Goal: Task Accomplishment & Management: Manage account settings

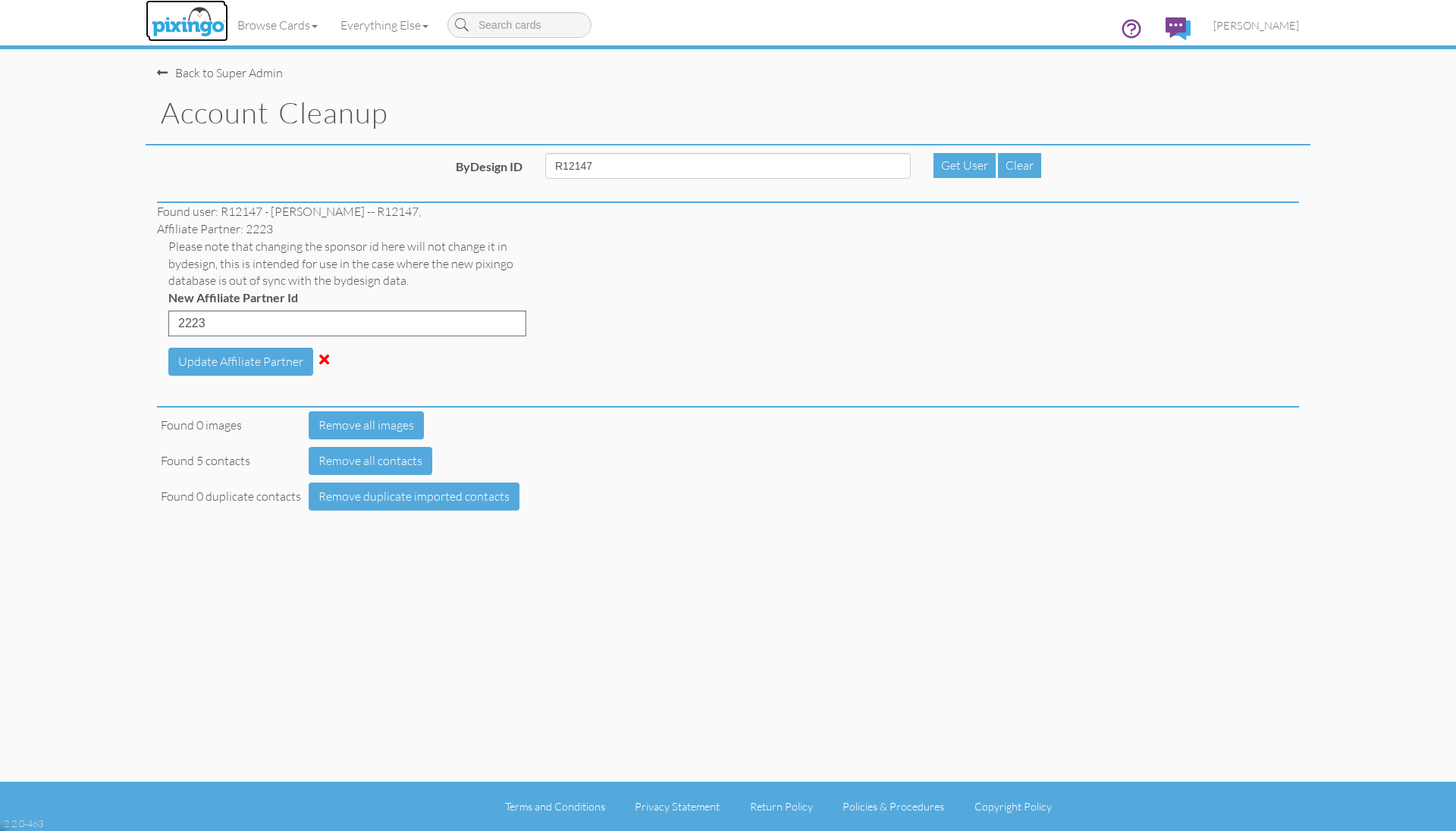
click at [178, 19] on img at bounding box center [187, 22] width 81 height 38
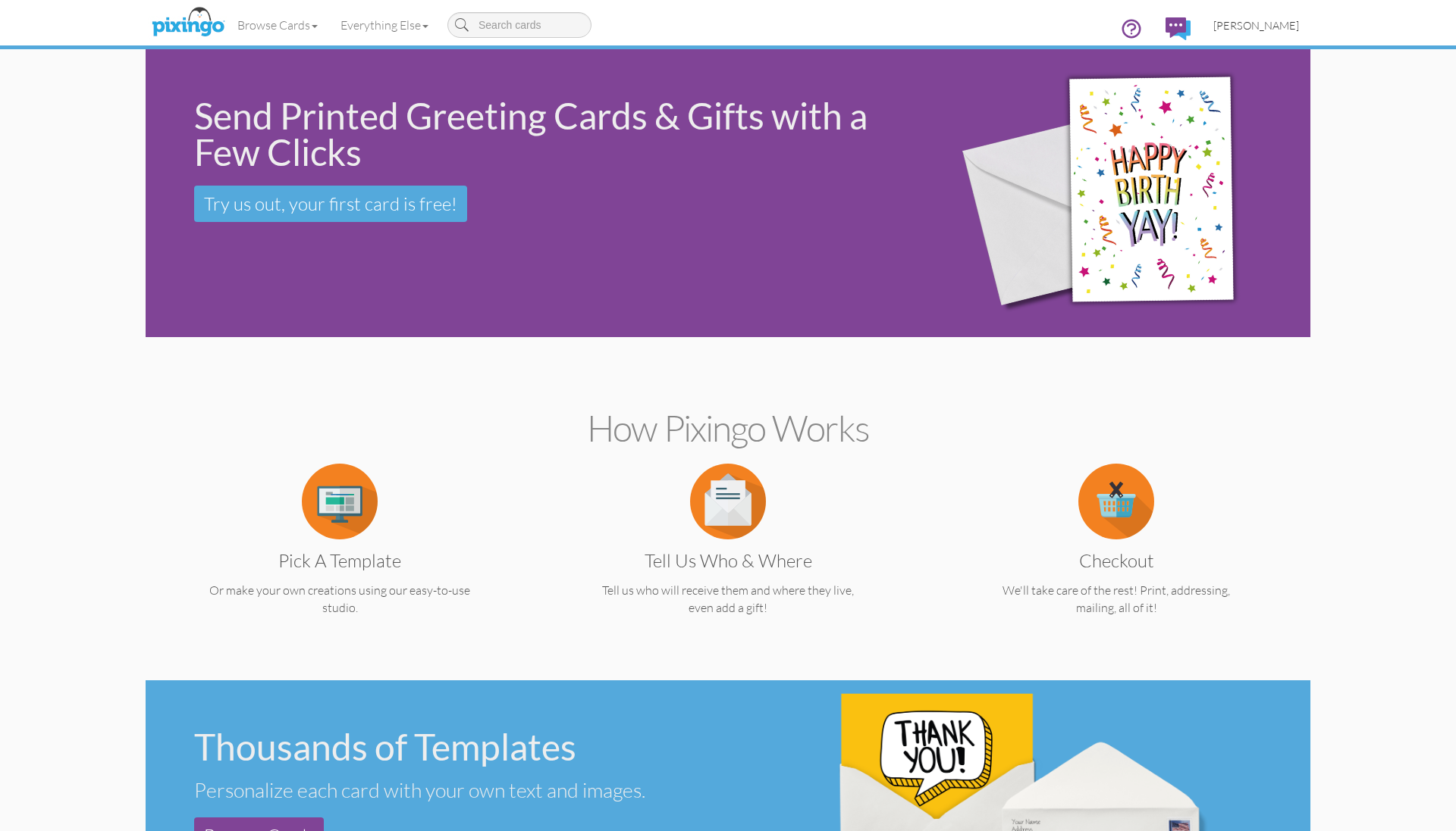
click at [1265, 19] on span "[PERSON_NAME]" at bounding box center [1256, 25] width 85 height 13
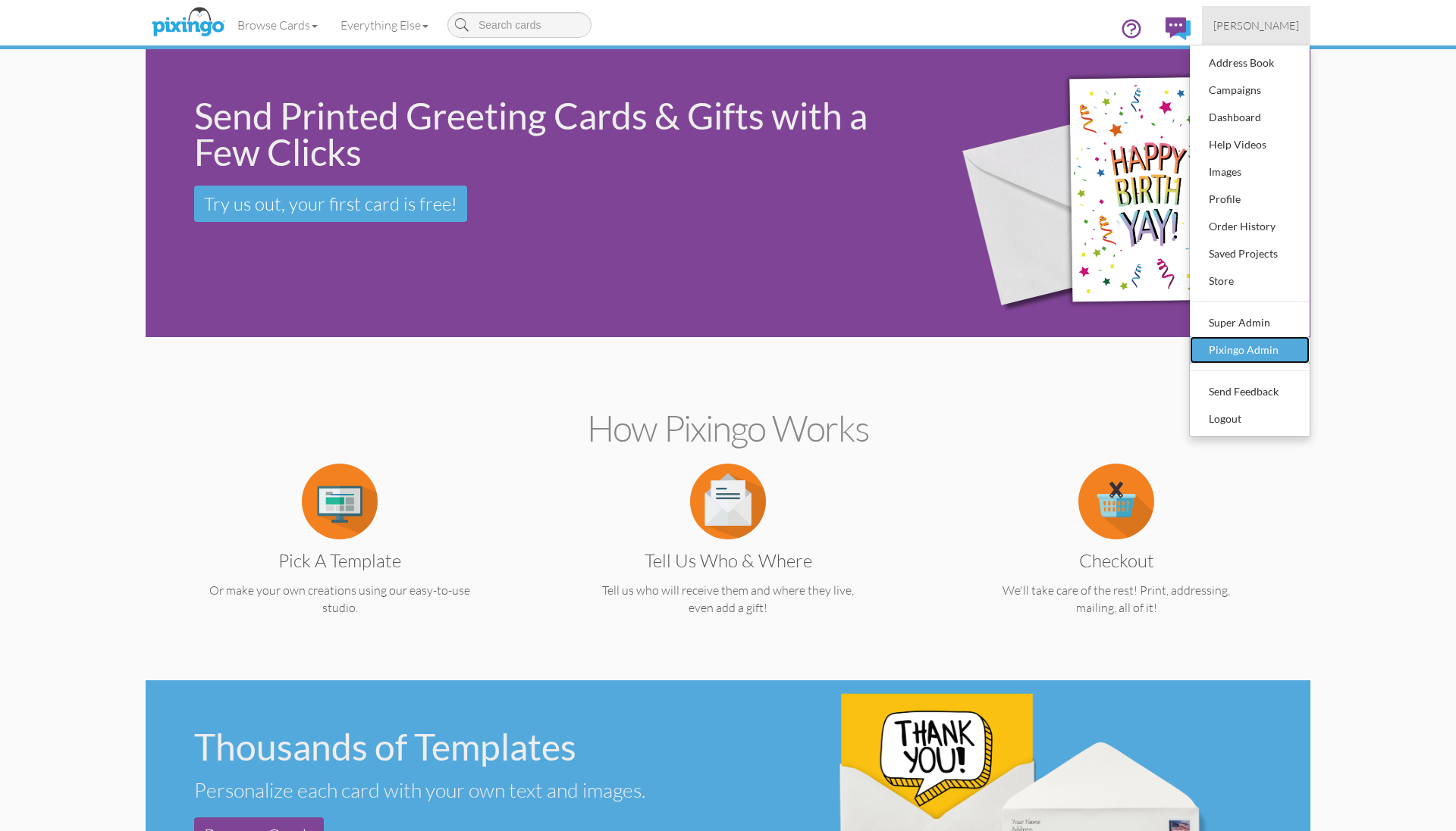
click at [1267, 348] on div "Pixingo Admin" at bounding box center [1249, 350] width 89 height 23
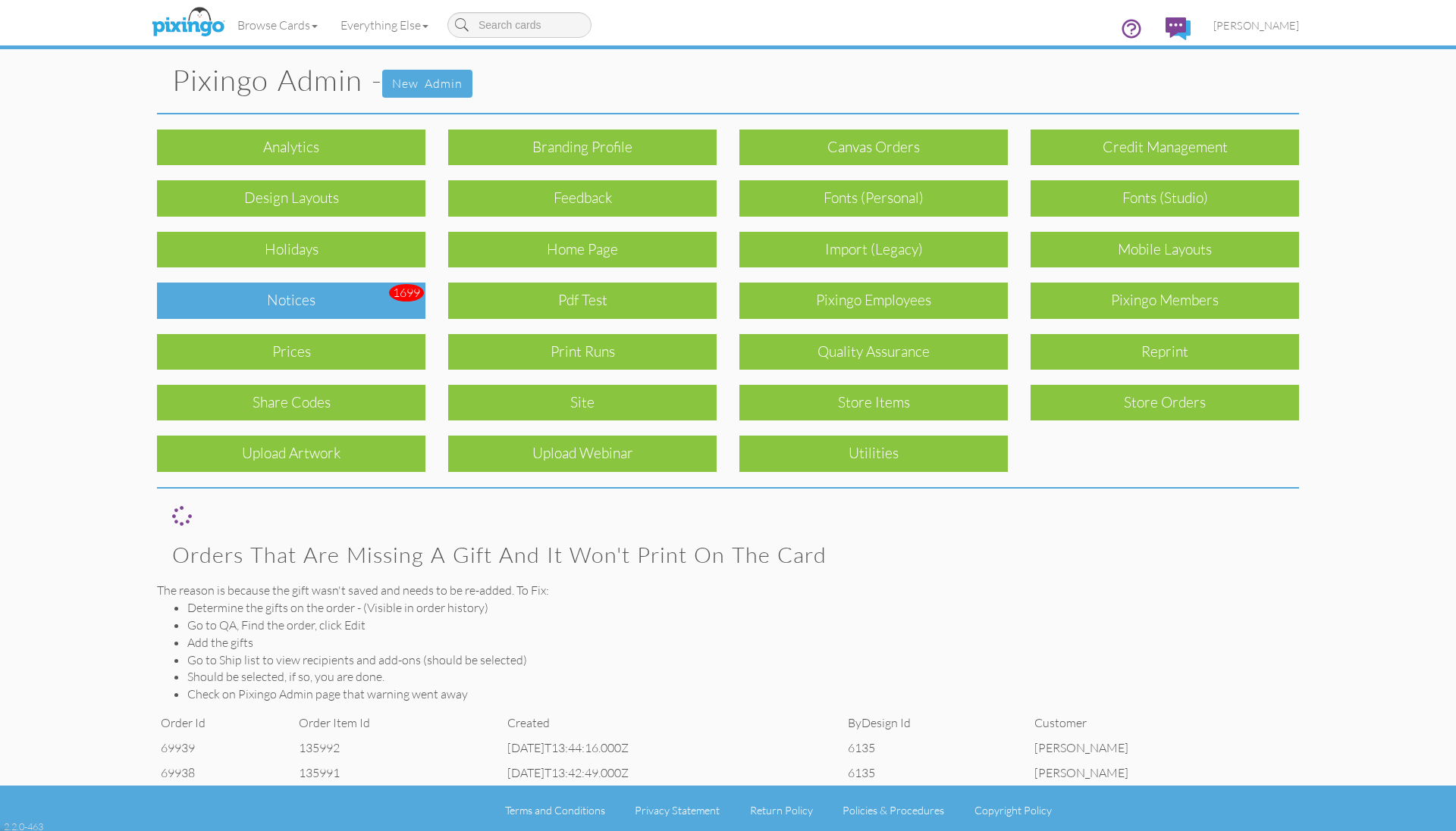
click at [317, 307] on div "Notices" at bounding box center [290, 300] width 268 height 35
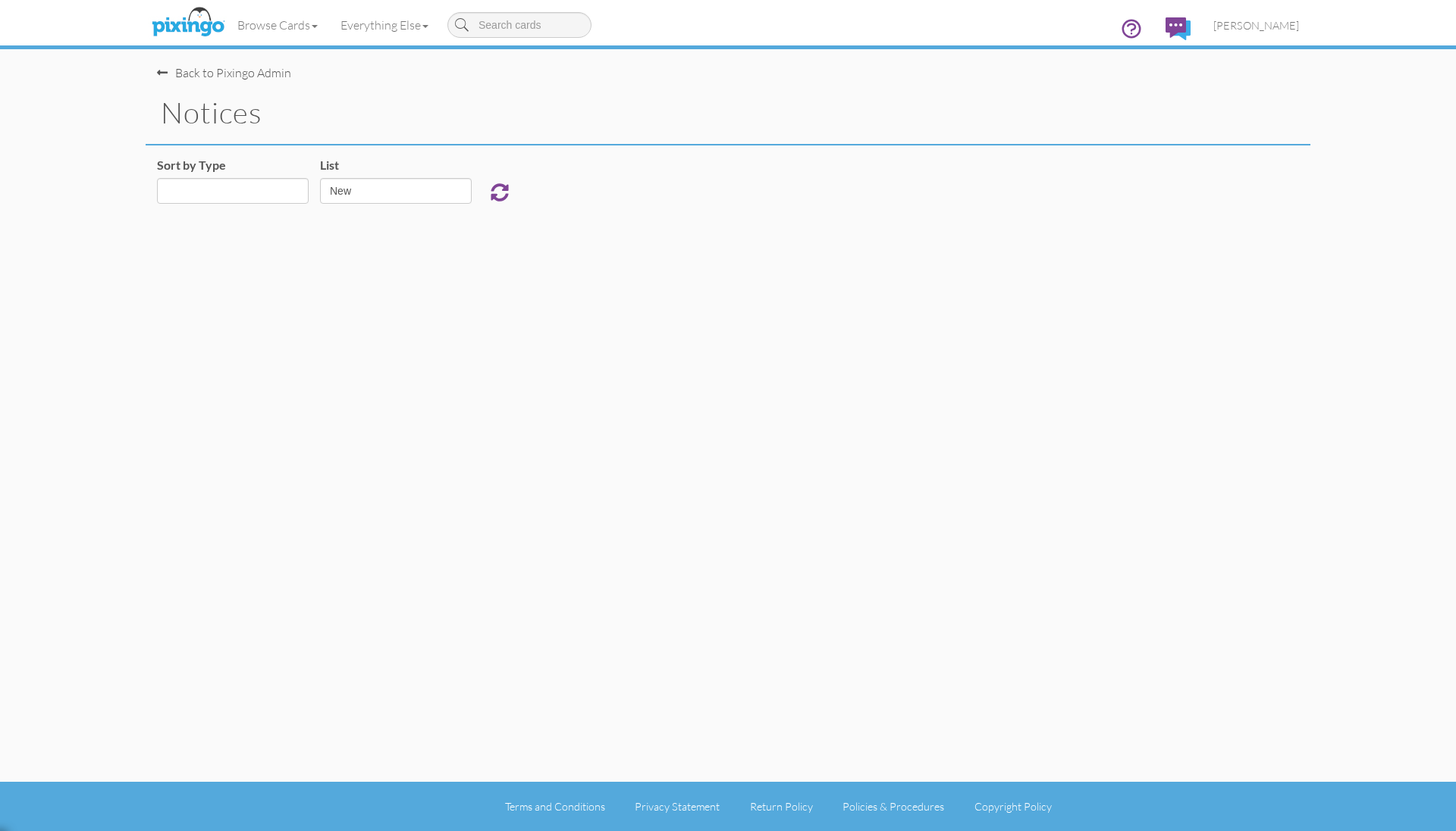
select select "object:185435"
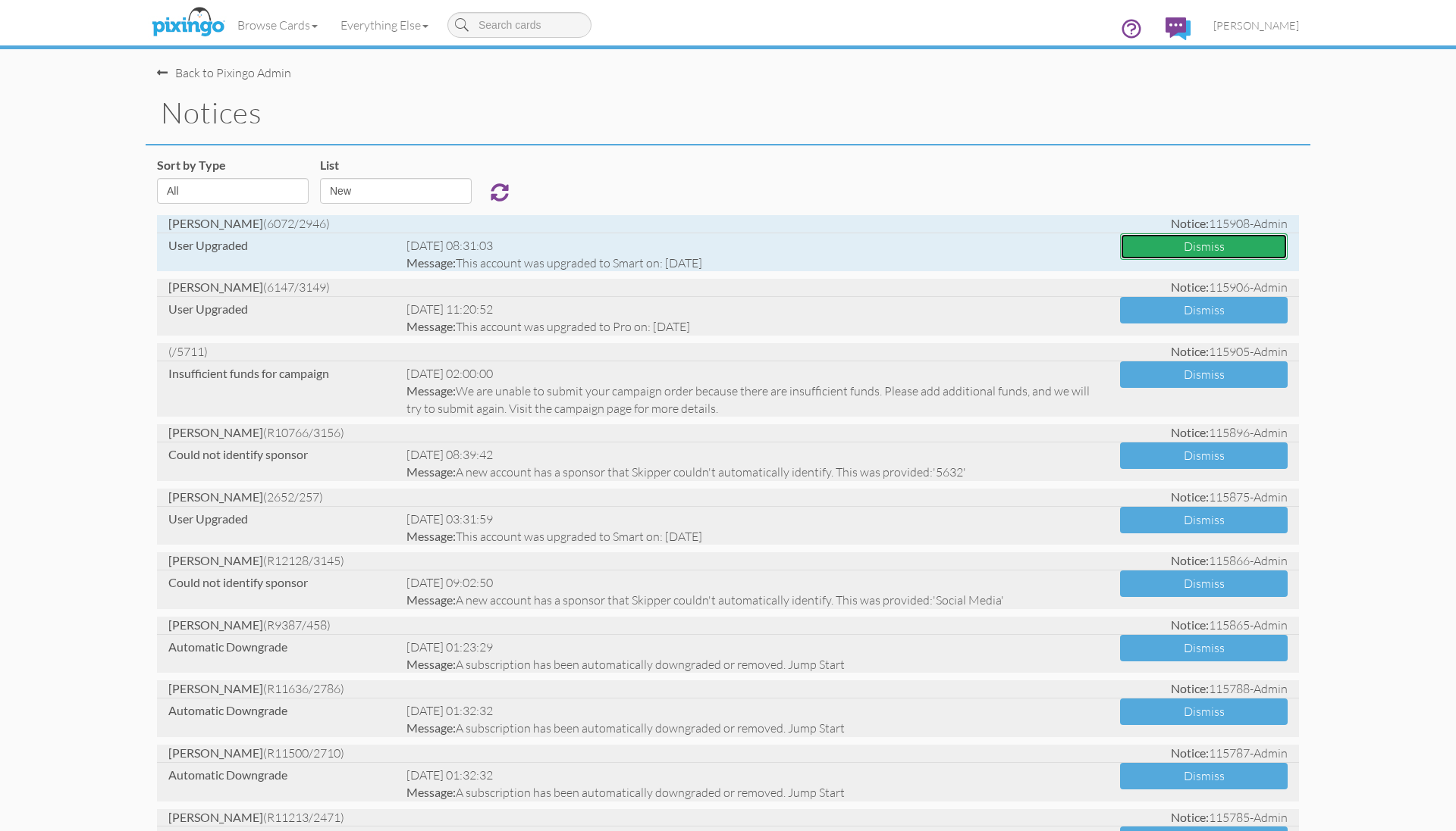
click at [1179, 254] on button "Dismiss" at bounding box center [1204, 247] width 168 height 27
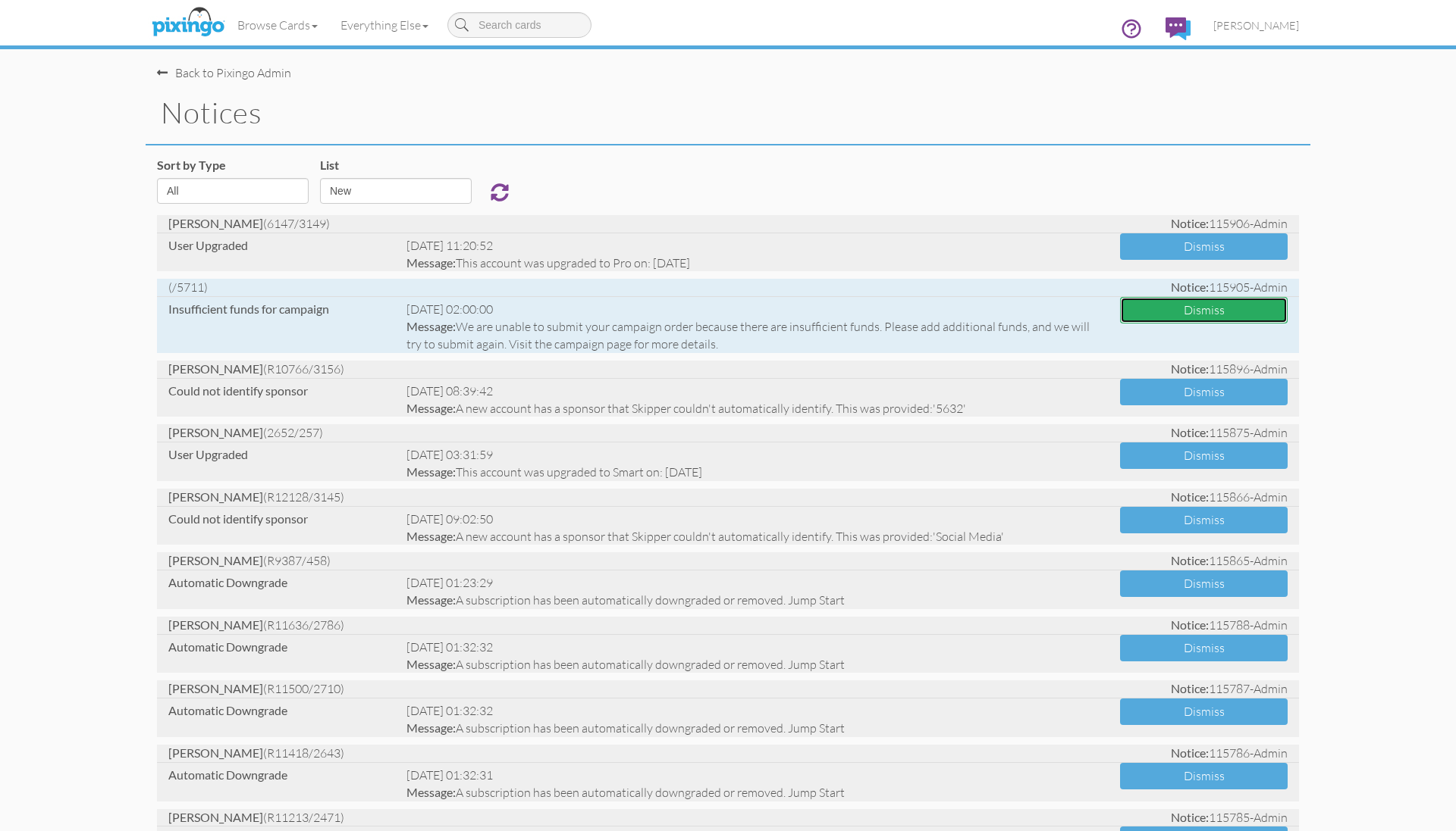
click at [1205, 313] on button "Dismiss" at bounding box center [1204, 310] width 168 height 27
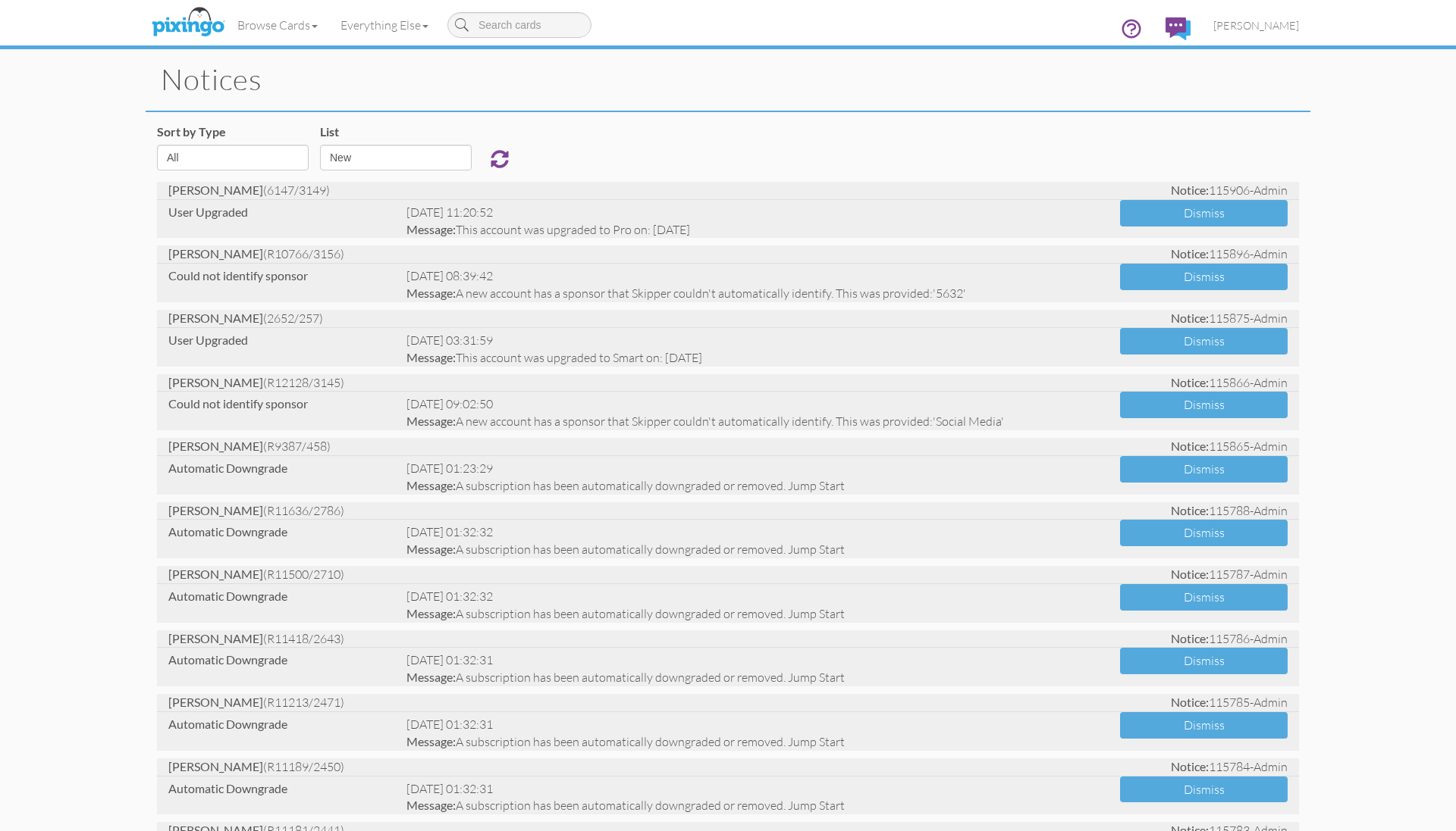
scroll to position [46, 0]
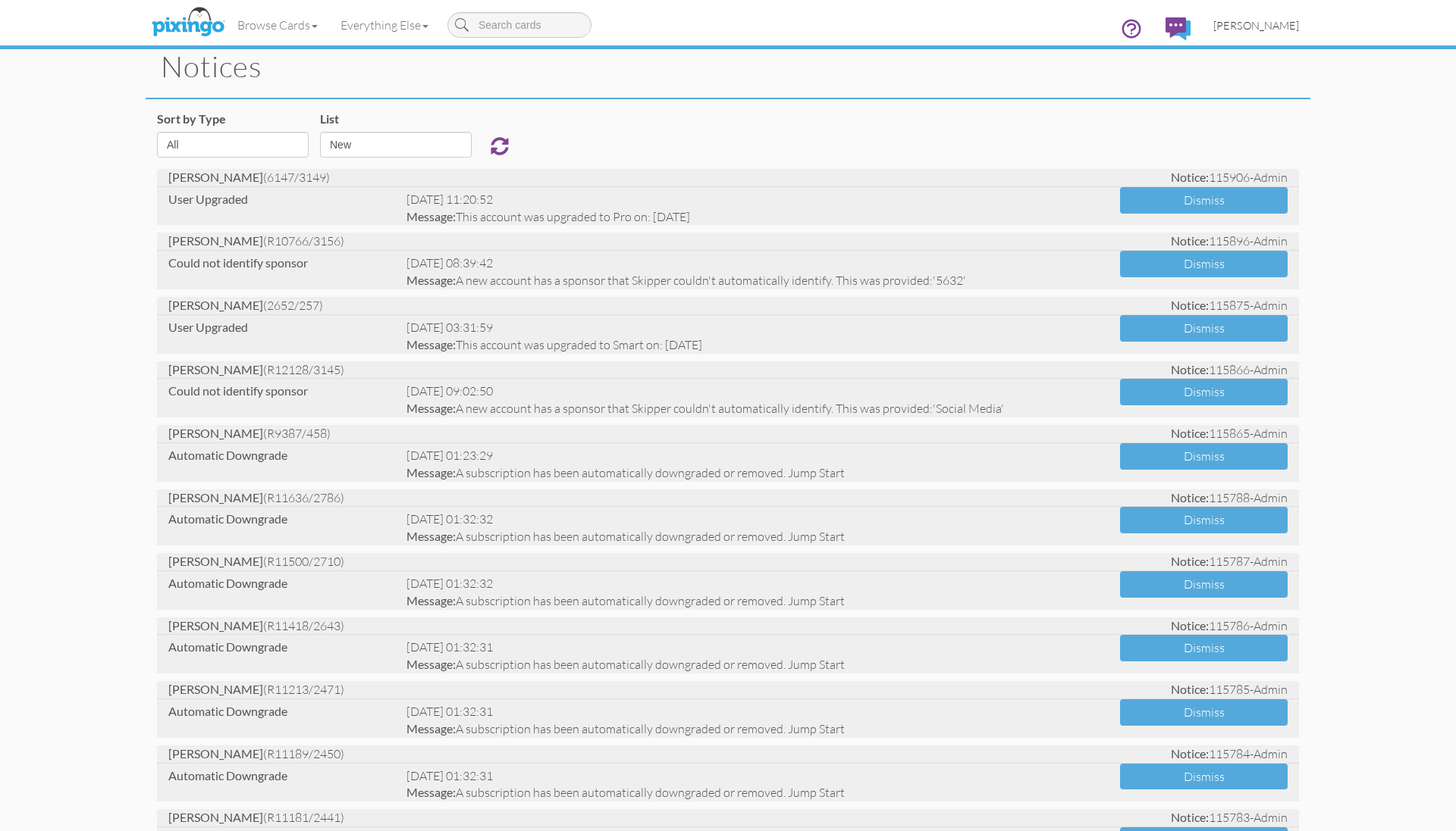
click at [1238, 26] on span "[PERSON_NAME]" at bounding box center [1256, 25] width 85 height 13
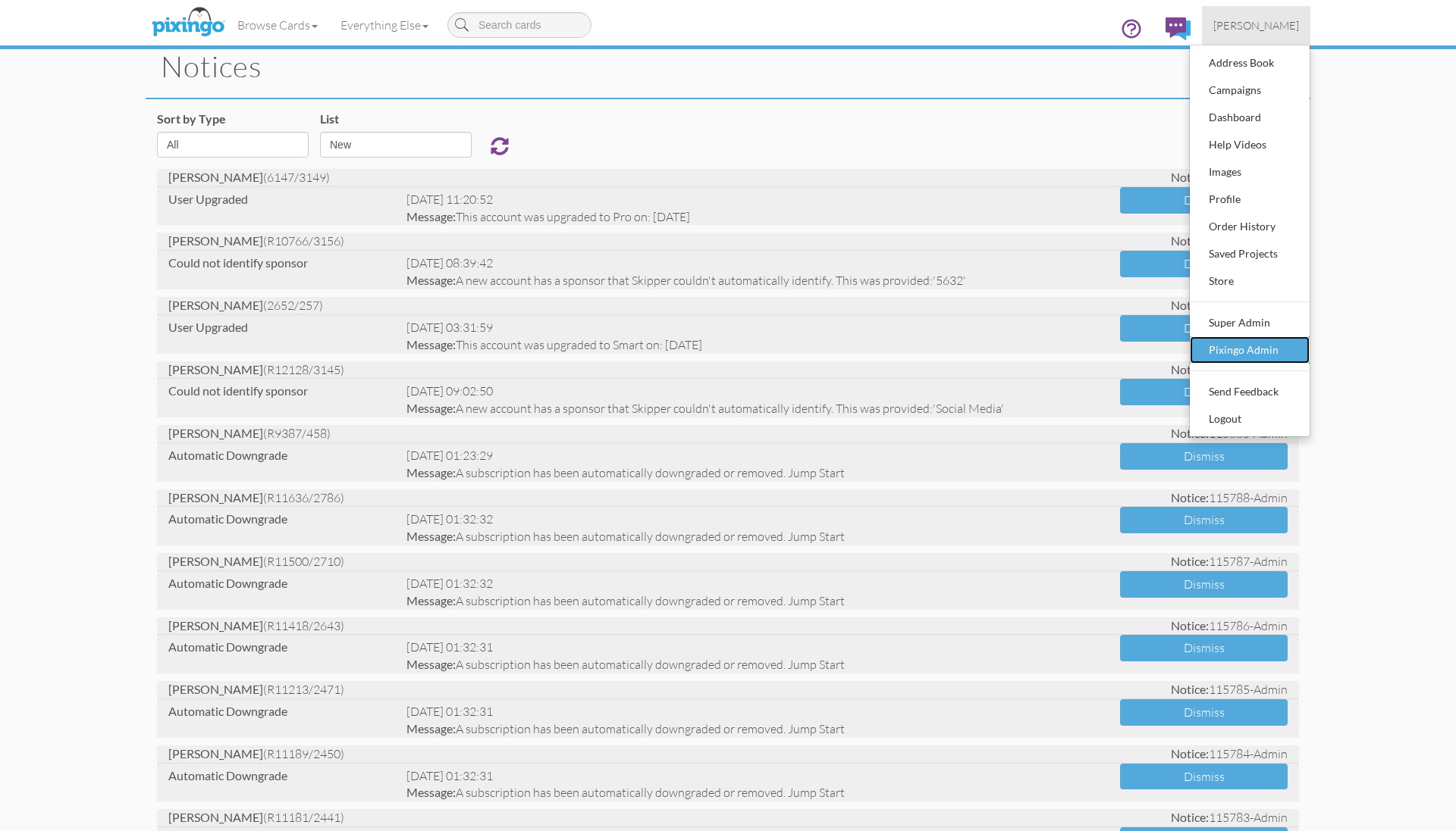
click at [1230, 339] on div "Pixingo Admin" at bounding box center [1249, 350] width 89 height 23
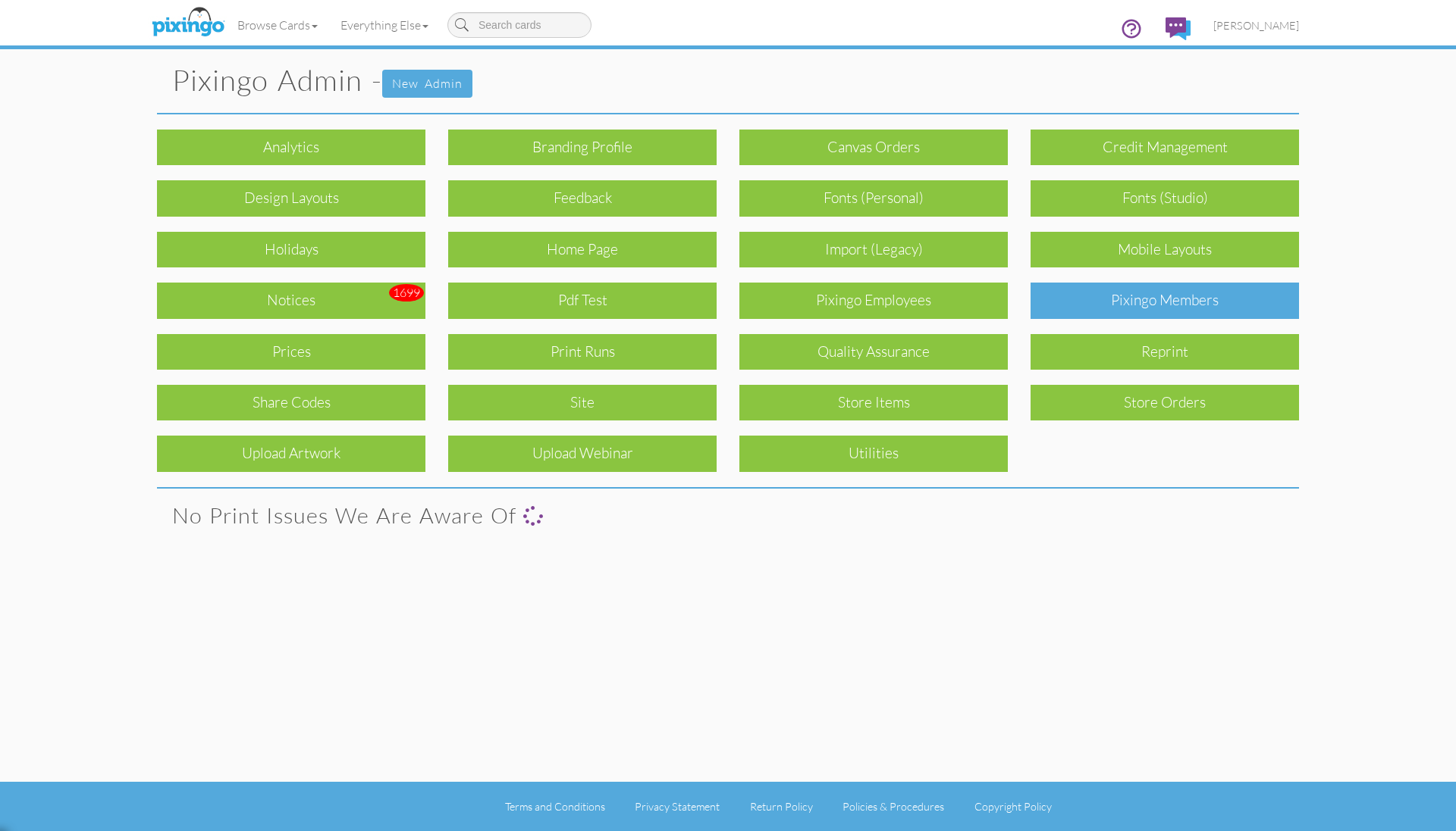
click at [1208, 297] on div "Pixingo Members" at bounding box center [1165, 300] width 268 height 35
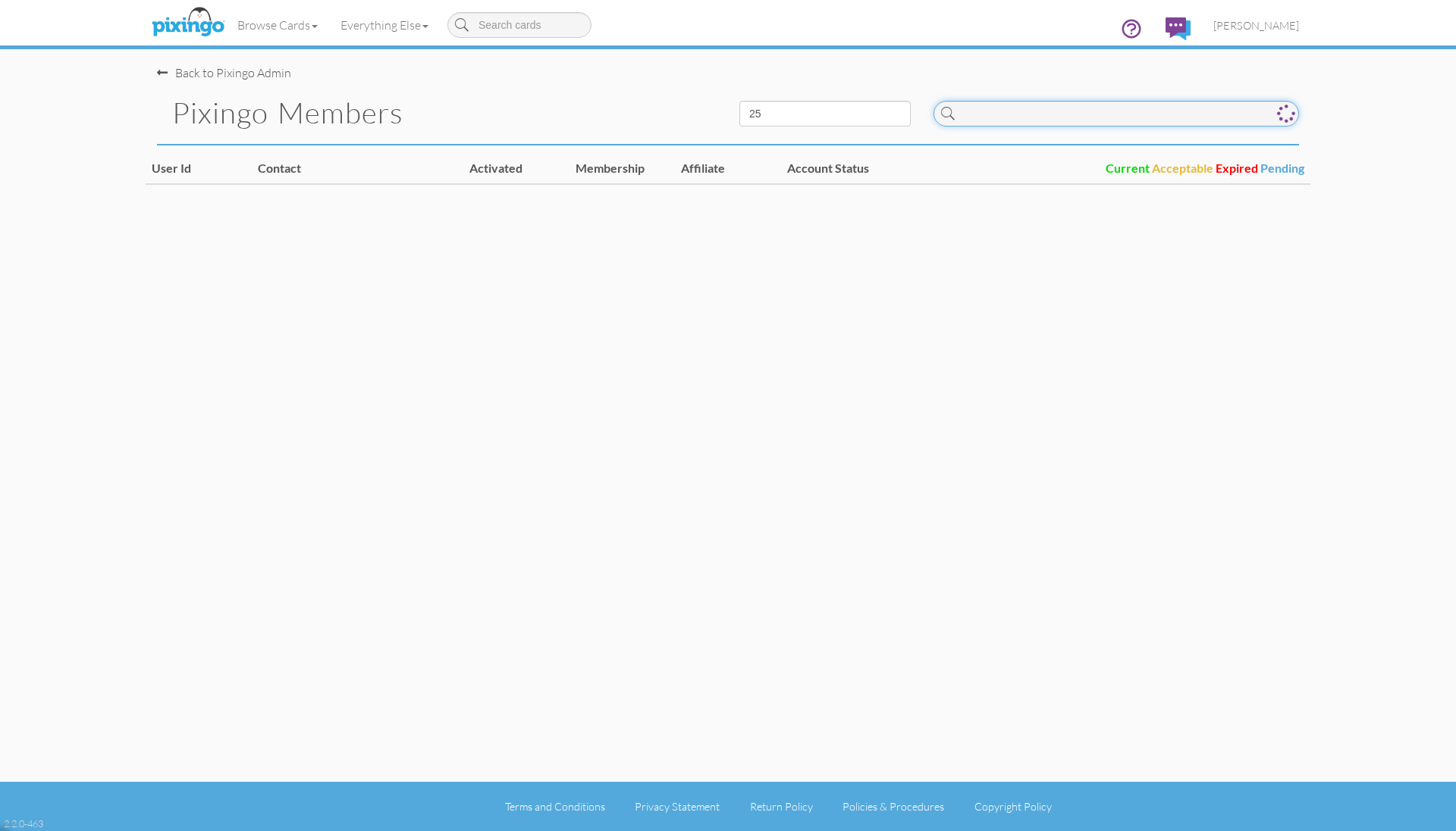
click at [1085, 116] on input at bounding box center [1116, 114] width 366 height 26
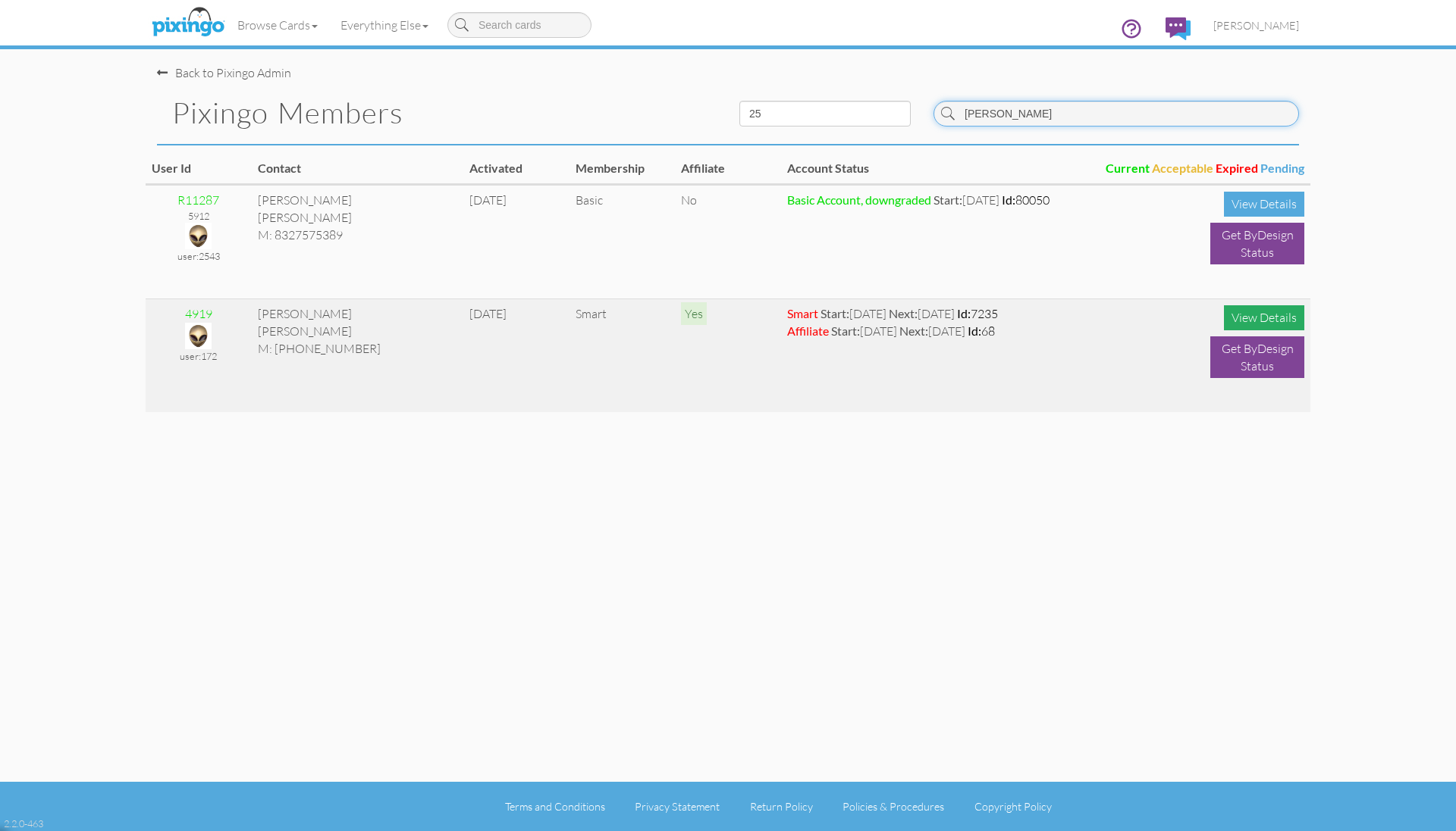
type input "horton"
click at [1246, 314] on div "View Details" at bounding box center [1264, 317] width 81 height 25
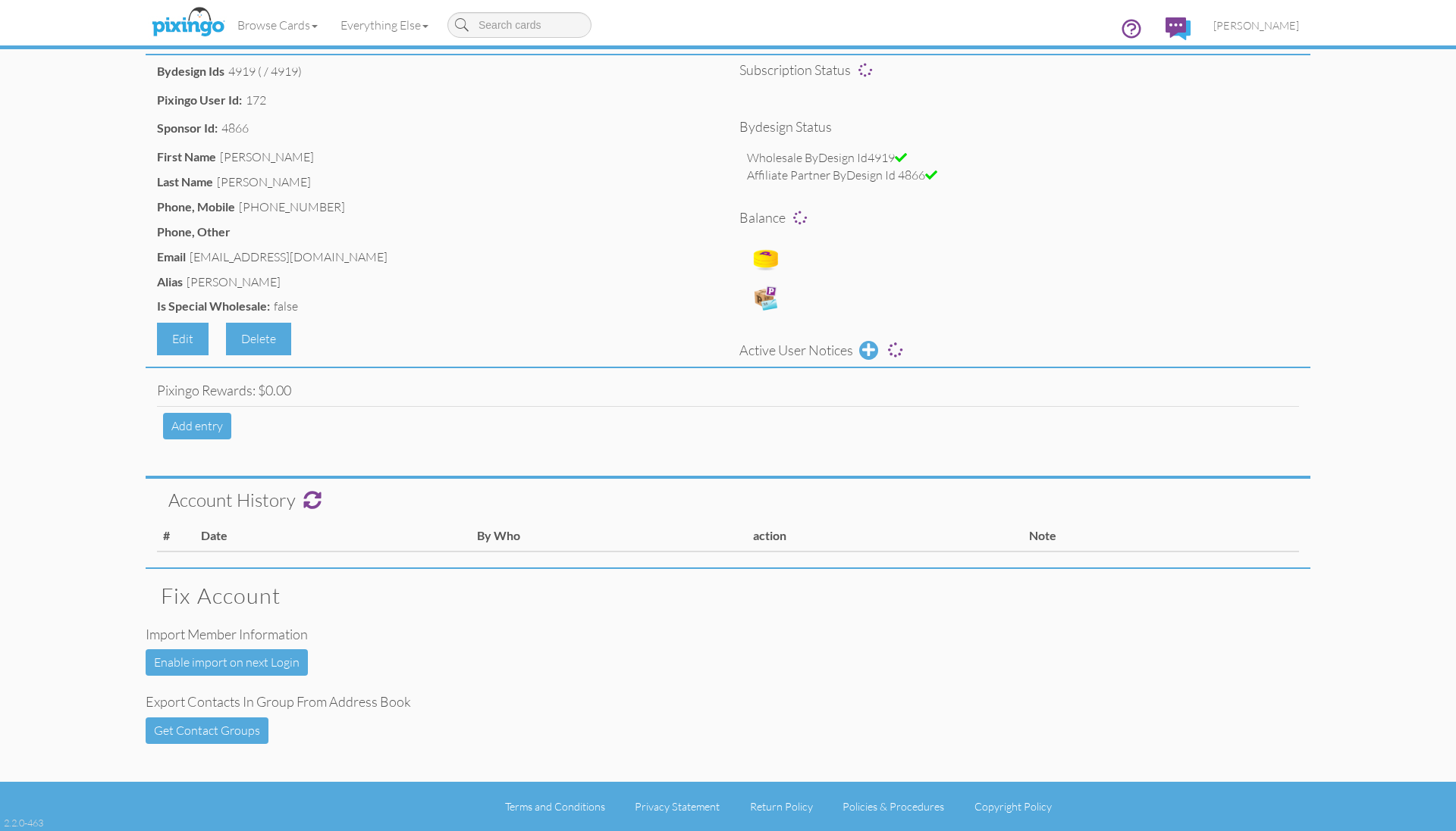
scroll to position [95, 0]
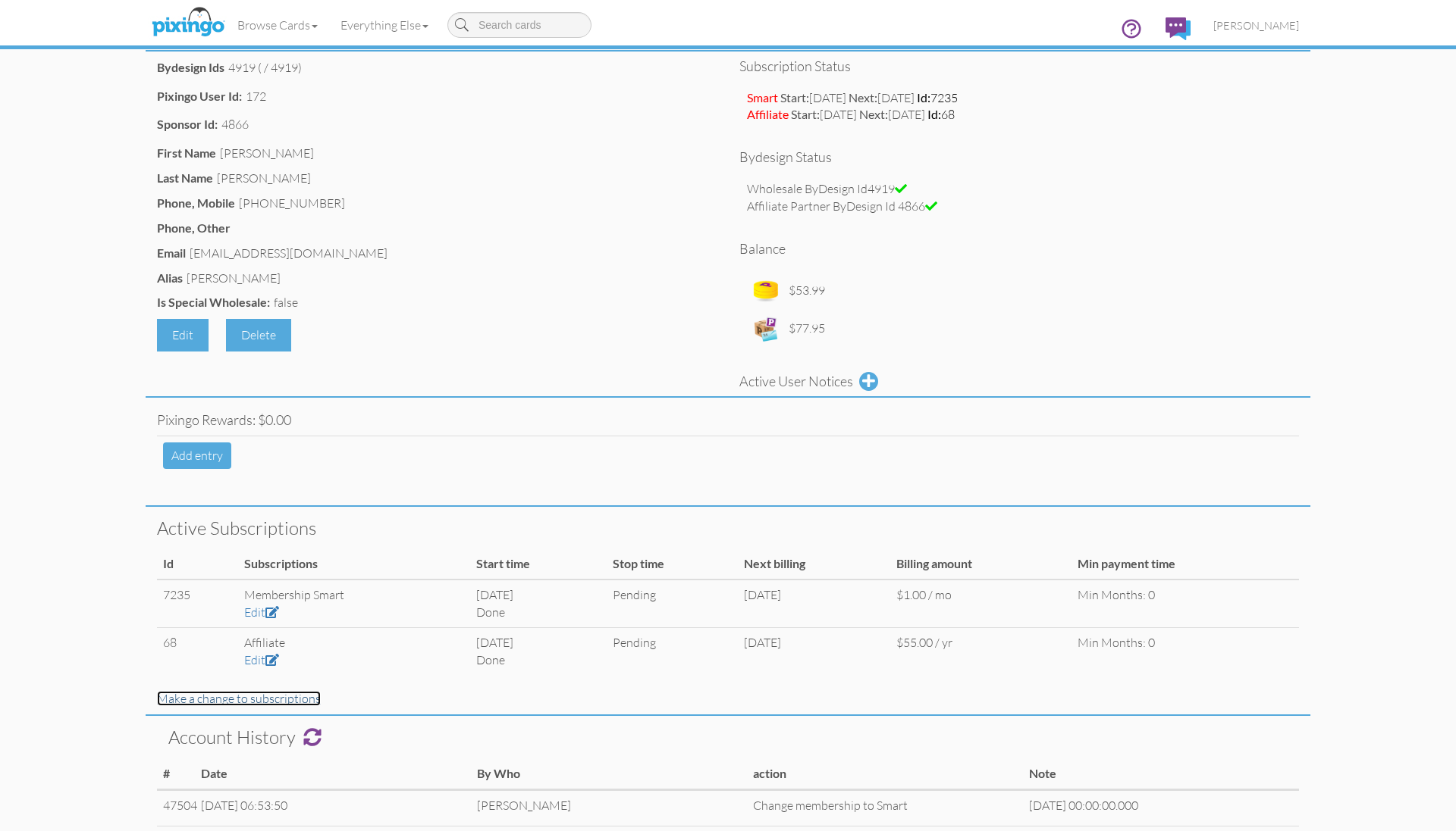
click at [265, 705] on link "Make a change to subscriptions" at bounding box center [238, 698] width 164 height 15
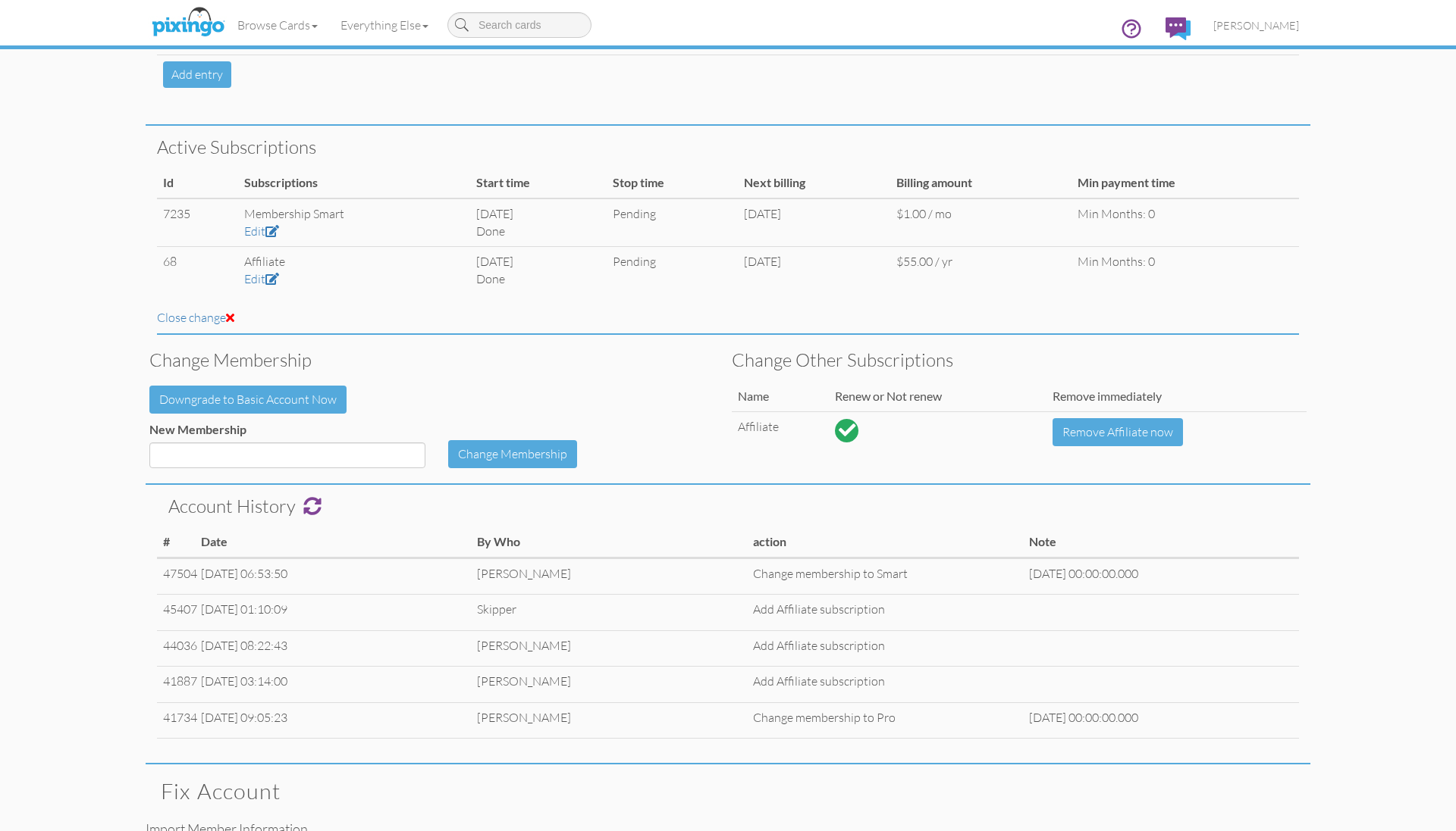
scroll to position [503, 0]
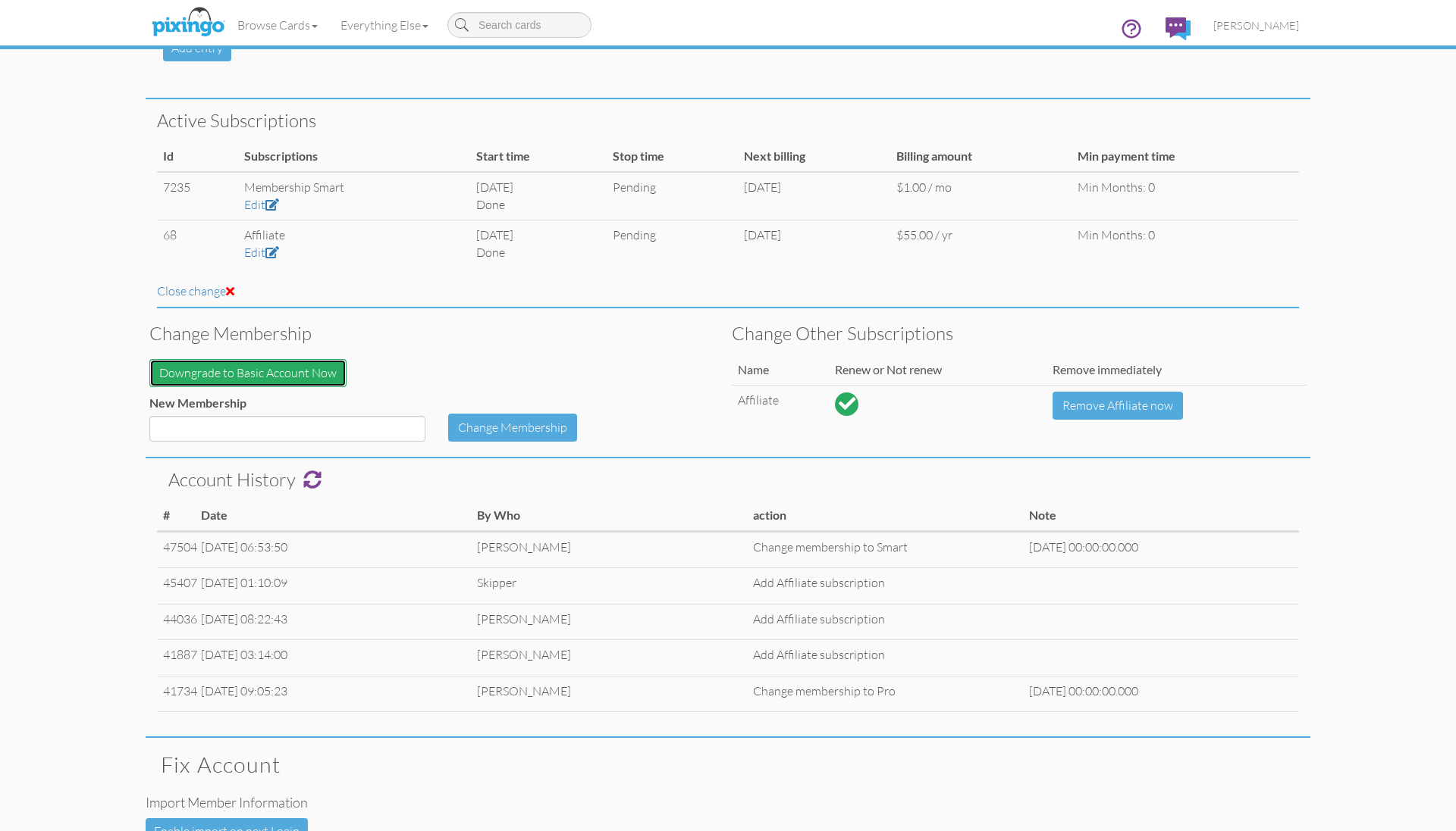
click at [289, 383] on button "Downgrade to Basic Account Now" at bounding box center [248, 373] width 197 height 28
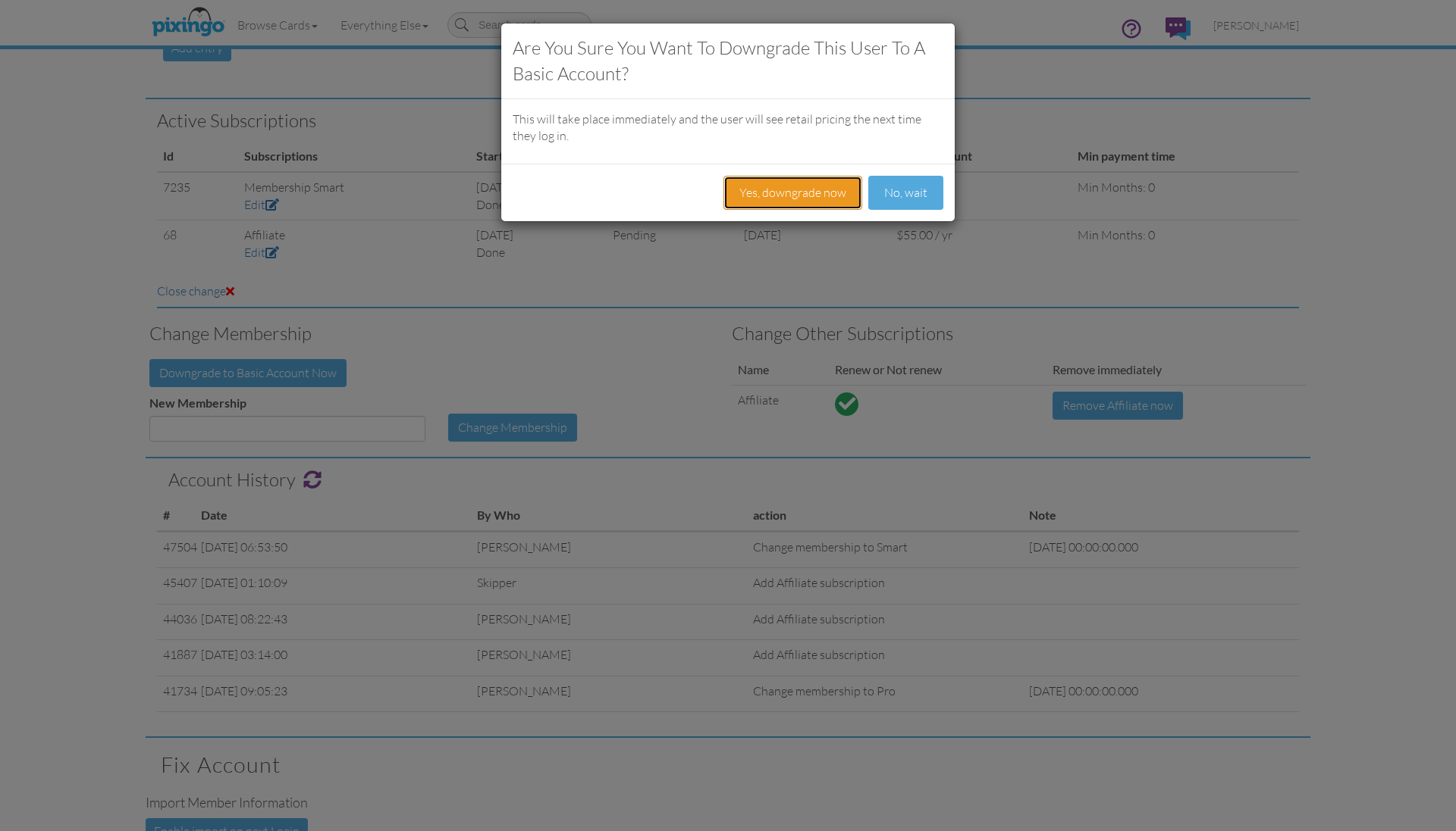
click at [770, 193] on button "Yes, downgrade now" at bounding box center [793, 193] width 139 height 34
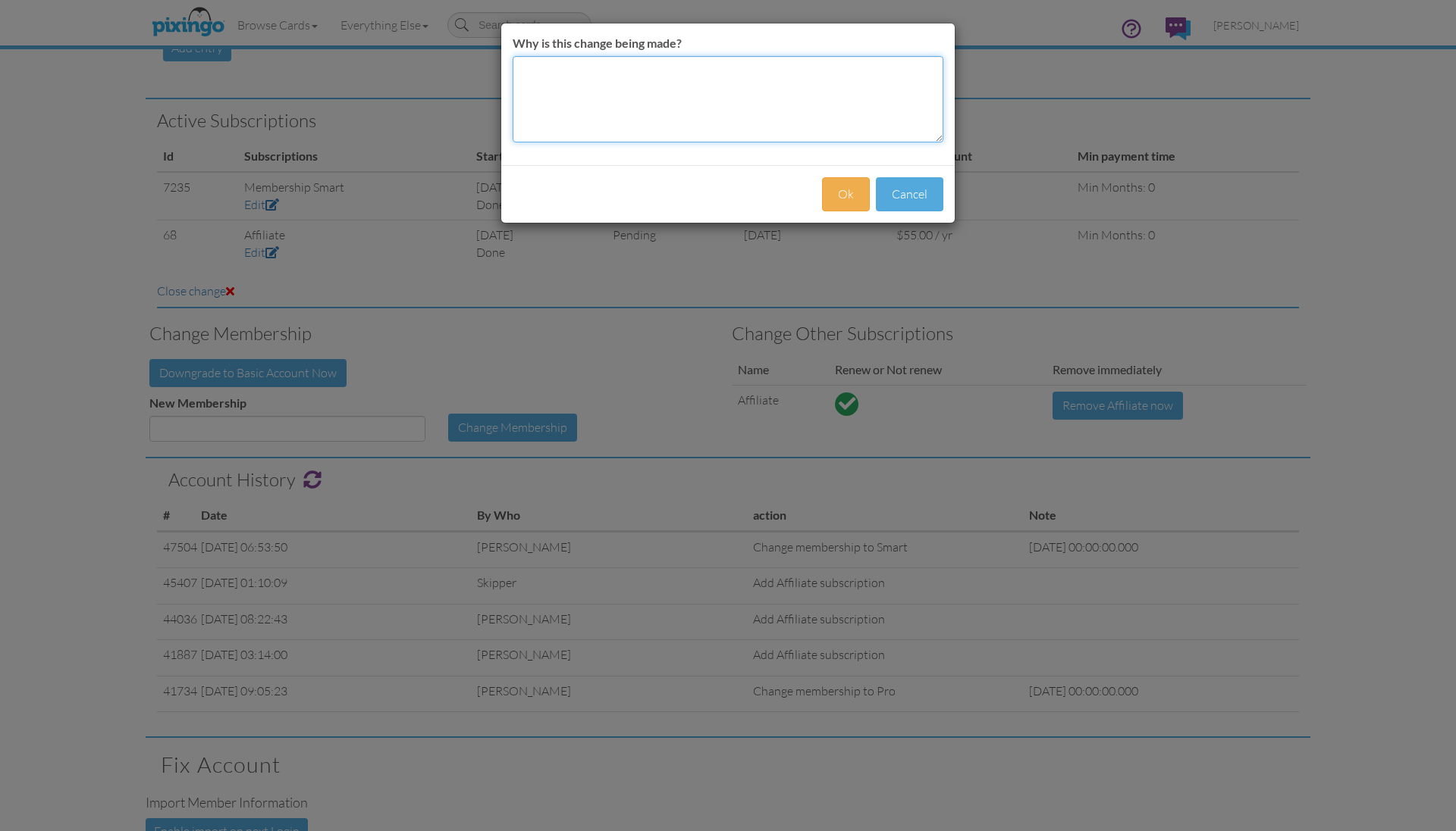
click at [657, 105] on textarea "Why is this change being made?" at bounding box center [728, 98] width 431 height 86
type textarea "CC won't clear"
click at [837, 191] on button "Ok" at bounding box center [845, 194] width 47 height 34
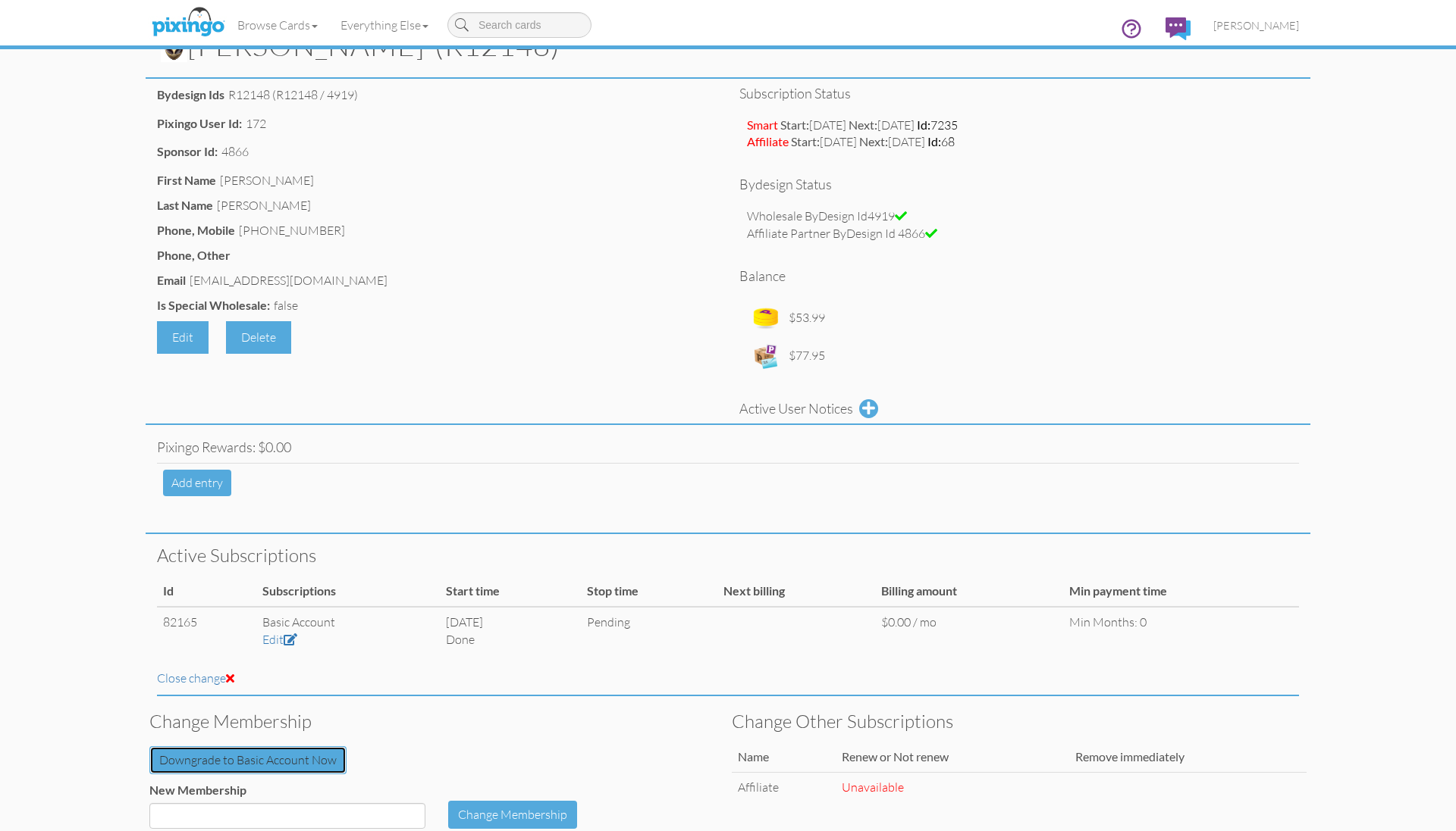
scroll to position [0, 0]
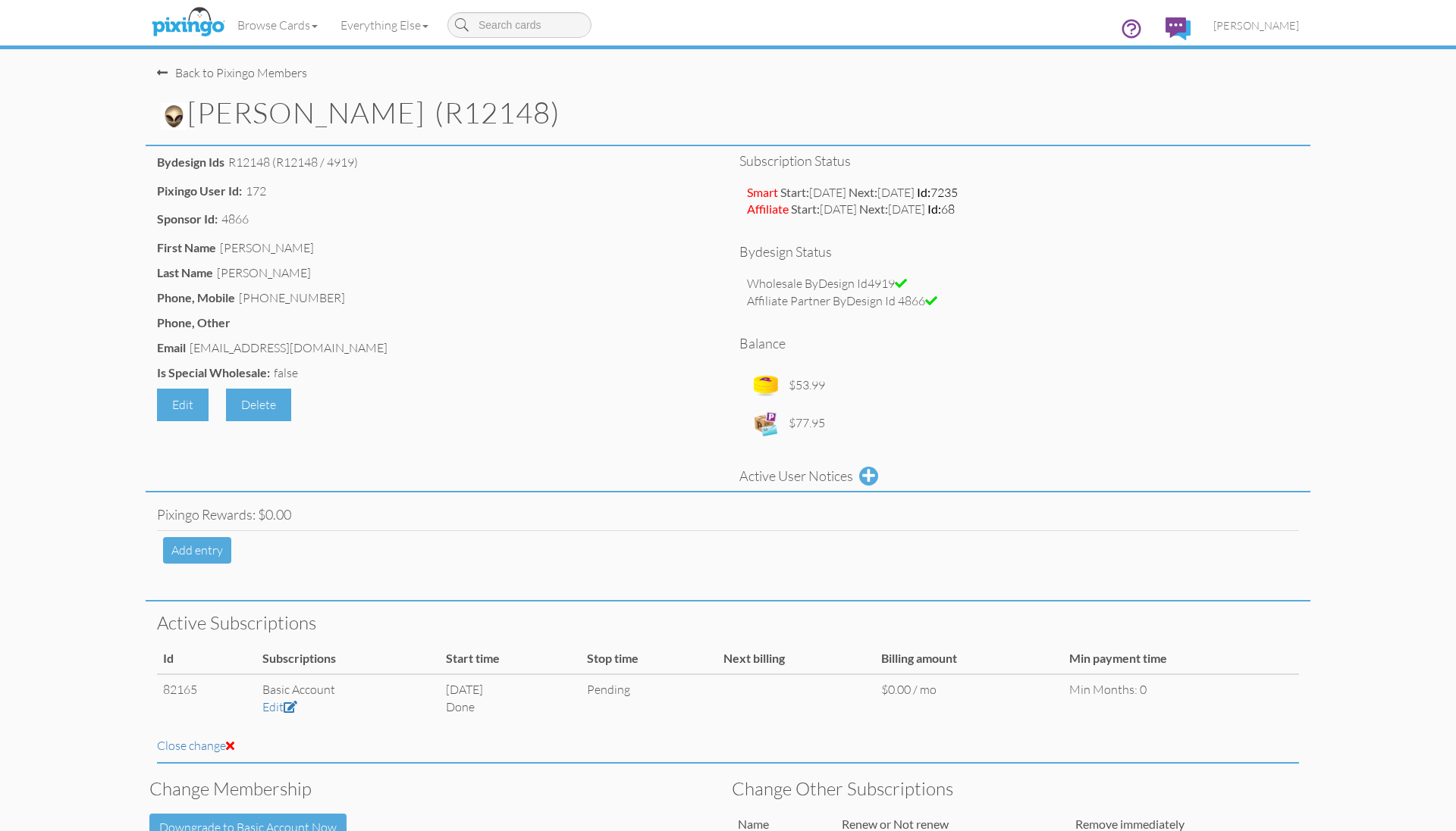
drag, startPoint x: 191, startPoint y: 347, endPoint x: 329, endPoint y: 349, distance: 138.0
click at [329, 349] on div "[EMAIL_ADDRESS][DOMAIN_NAME]" at bounding box center [288, 348] width 198 height 18
copy div "[EMAIL_ADDRESS][DOMAIN_NAME]"
